Goal: Find specific page/section: Find specific page/section

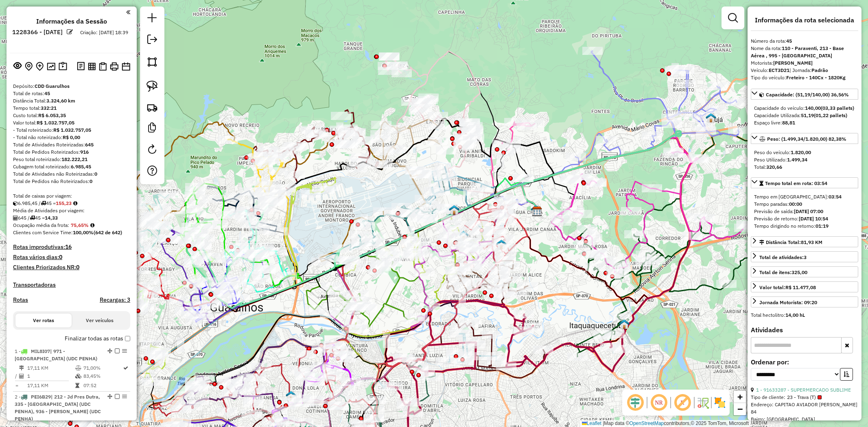
select select "**********"
click at [313, 92] on div "Janela de atendimento Grade de atendimento Capacidade Transportadoras Veículos …" at bounding box center [434, 213] width 868 height 427
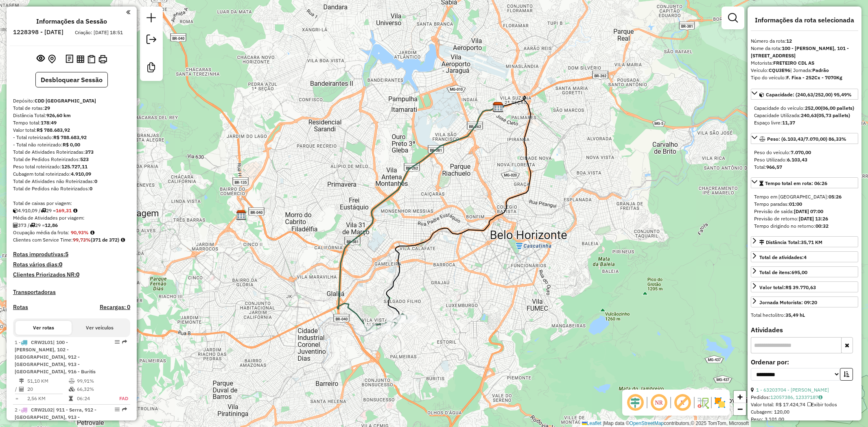
select select "**********"
